Goal: Task Accomplishment & Management: Manage account settings

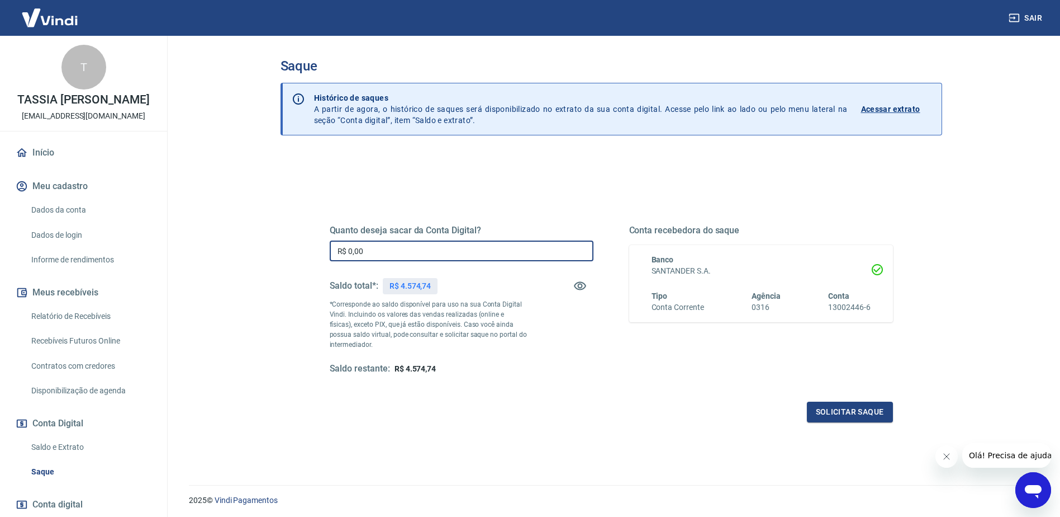
click at [488, 252] on input "R$ 0,00" at bounding box center [462, 250] width 264 height 21
type input "R$ 4.574,74"
click at [828, 414] on button "Solicitar saque" at bounding box center [850, 411] width 86 height 21
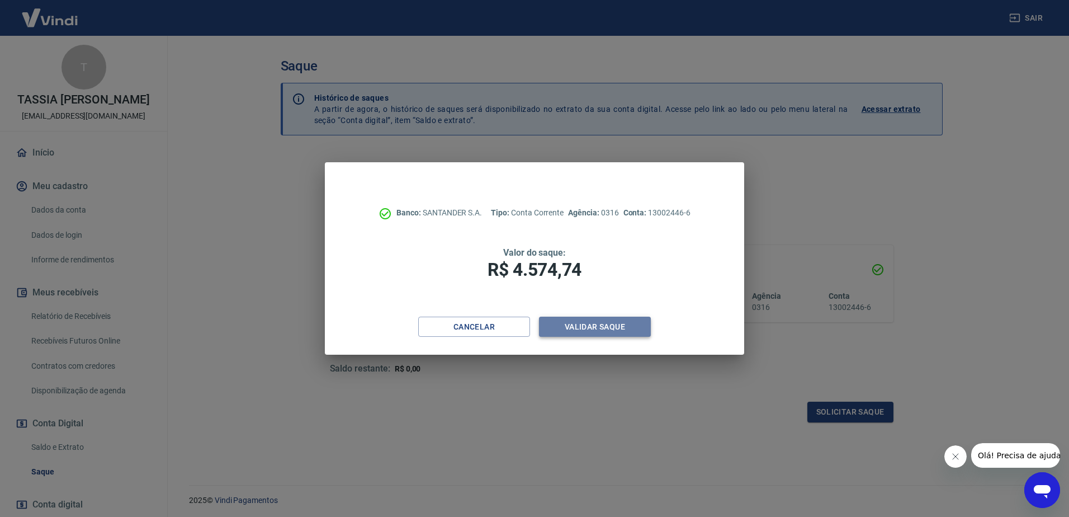
click at [579, 330] on button "Validar saque" at bounding box center [595, 326] width 112 height 21
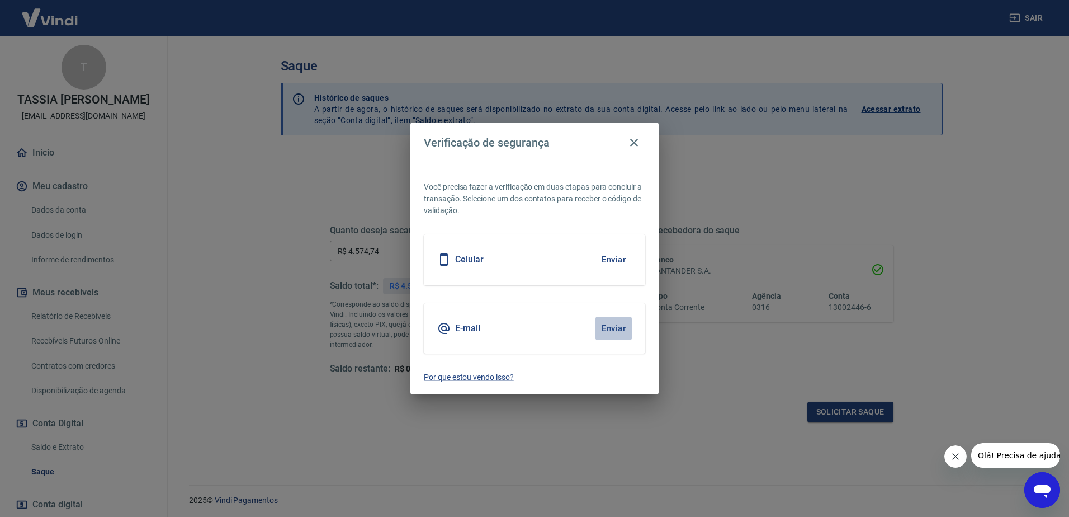
click at [608, 329] on button "Enviar" at bounding box center [613, 327] width 36 height 23
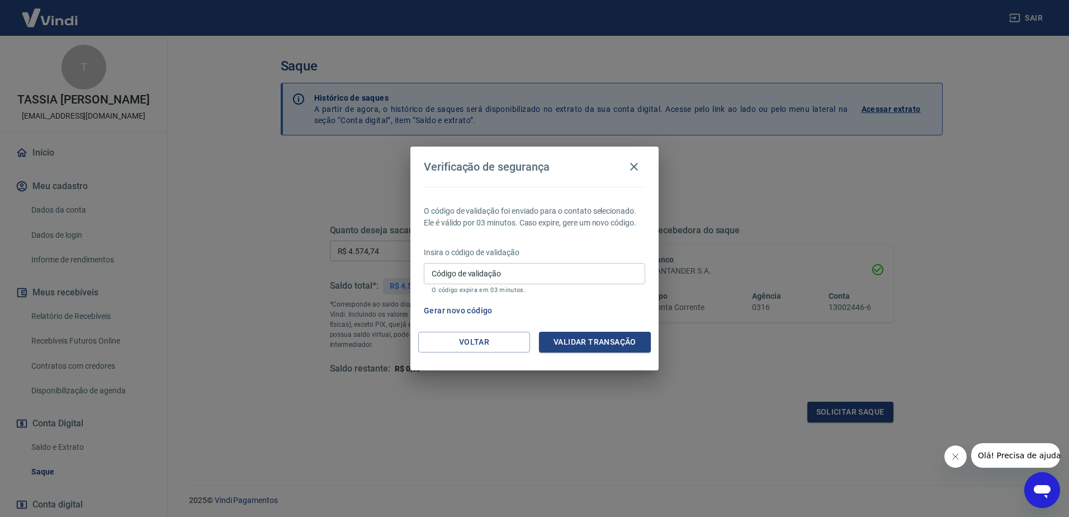
click at [501, 269] on input "Código de validação" at bounding box center [534, 273] width 221 height 21
paste input "267049"
type input "267049"
click at [604, 340] on button "Validar transação" at bounding box center [595, 341] width 112 height 21
